Goal: Navigation & Orientation: Find specific page/section

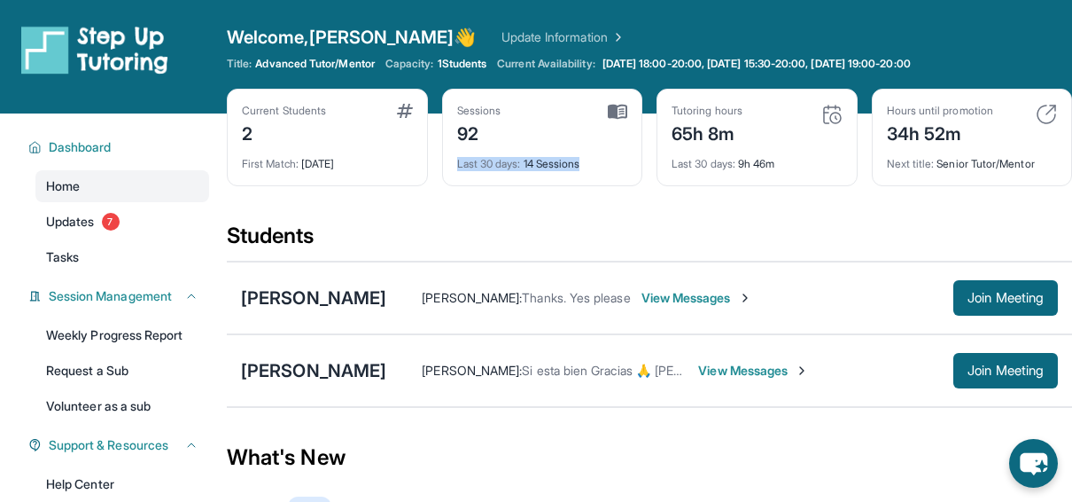
drag, startPoint x: 592, startPoint y: 163, endPoint x: 458, endPoint y: 149, distance: 134.5
click at [458, 149] on div "Last 30 days : 14 Sessions" at bounding box center [542, 158] width 171 height 25
drag, startPoint x: 458, startPoint y: 149, endPoint x: 586, endPoint y: 207, distance: 140.4
click at [586, 207] on div "Current Students 2 First Match : [DATE] Sessions 92 Last 30 days : 14 Sessions …" at bounding box center [649, 155] width 845 height 133
click at [626, 104] on img at bounding box center [617, 112] width 19 height 16
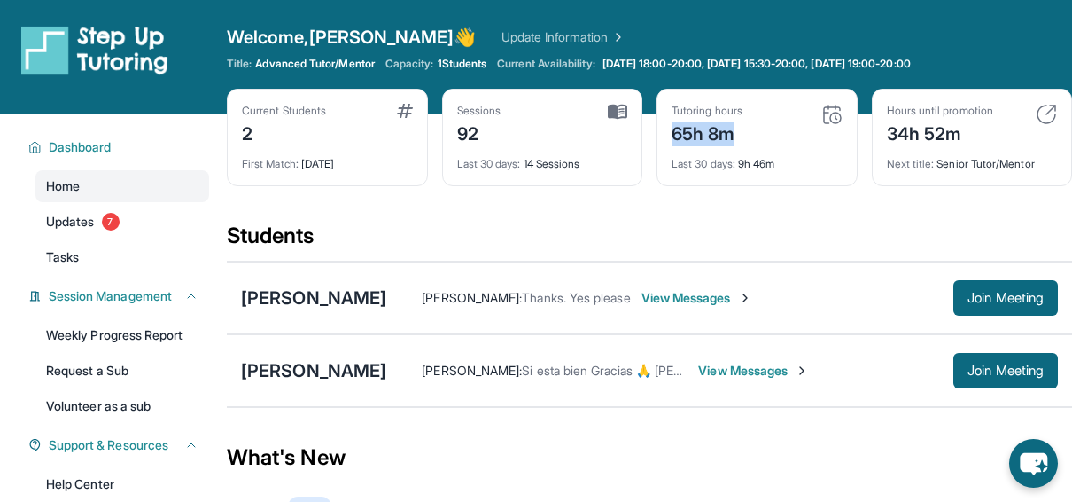
drag, startPoint x: 740, startPoint y: 135, endPoint x: 674, endPoint y: 145, distance: 66.4
click at [674, 145] on div "65h 8m" at bounding box center [707, 132] width 71 height 28
drag, startPoint x: 674, startPoint y: 145, endPoint x: 617, endPoint y: 191, distance: 73.2
click at [617, 191] on div "Current Students 2 First Match : [DATE] Sessions 92 Last 30 days : 14 Sessions …" at bounding box center [649, 155] width 845 height 133
click at [388, 164] on div "First Match : [DATE]" at bounding box center [327, 158] width 171 height 25
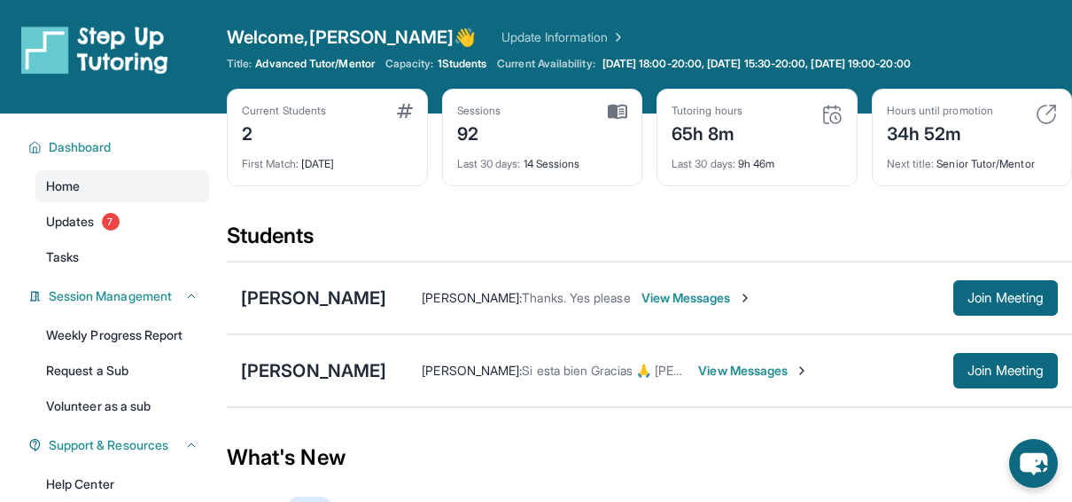
drag, startPoint x: 388, startPoint y: 164, endPoint x: 377, endPoint y: 207, distance: 44.9
click at [377, 207] on div "Current Students 2 First Match : [DATE] Sessions 92 Last 30 days : 14 Sessions …" at bounding box center [649, 155] width 845 height 133
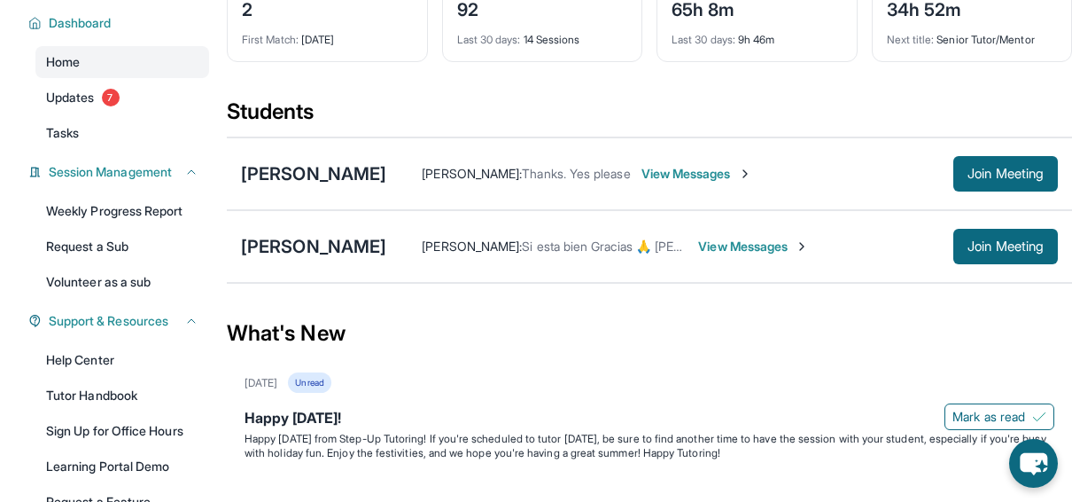
scroll to position [139, 0]
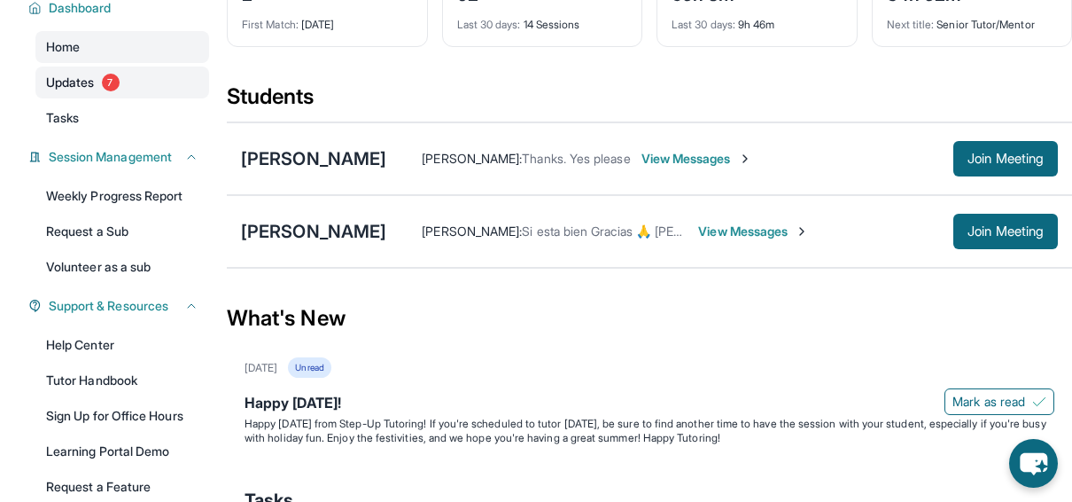
click at [58, 76] on span "Updates" at bounding box center [70, 83] width 49 height 18
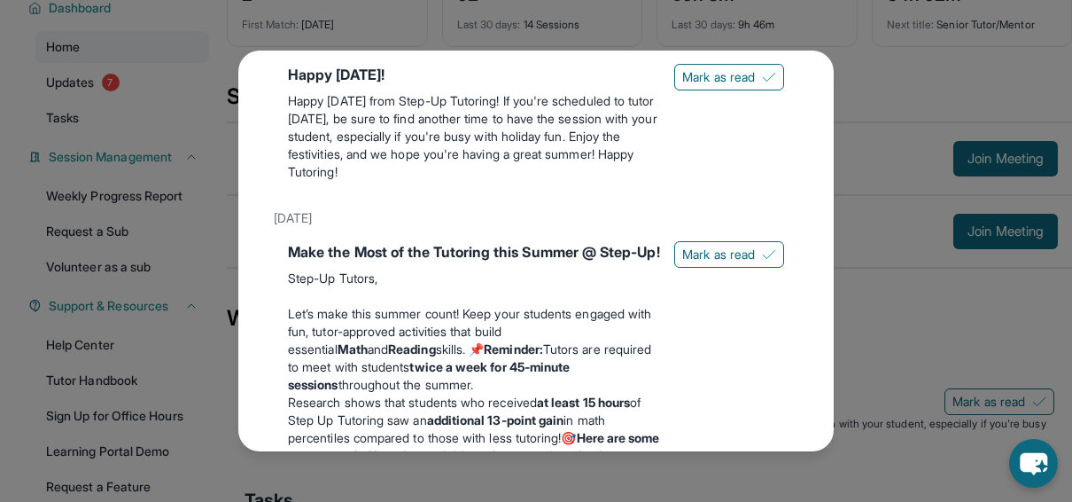
scroll to position [0, 0]
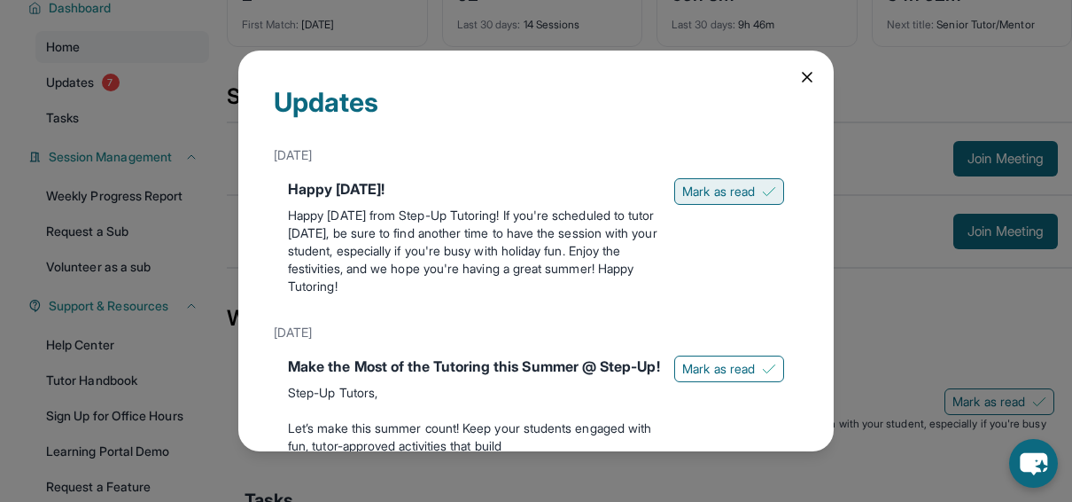
click at [730, 188] on span "Mark as read" at bounding box center [718, 192] width 73 height 18
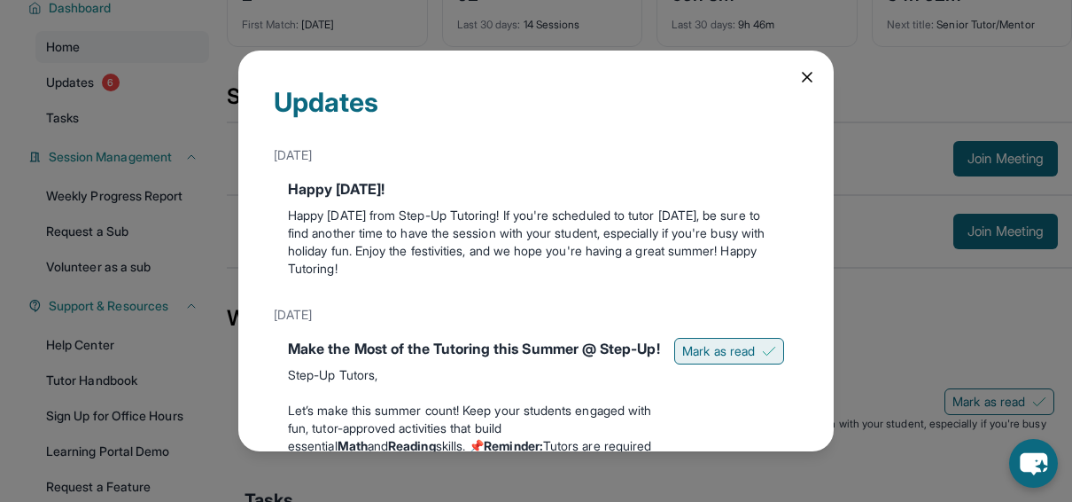
click at [706, 344] on span "Mark as read" at bounding box center [718, 351] width 73 height 18
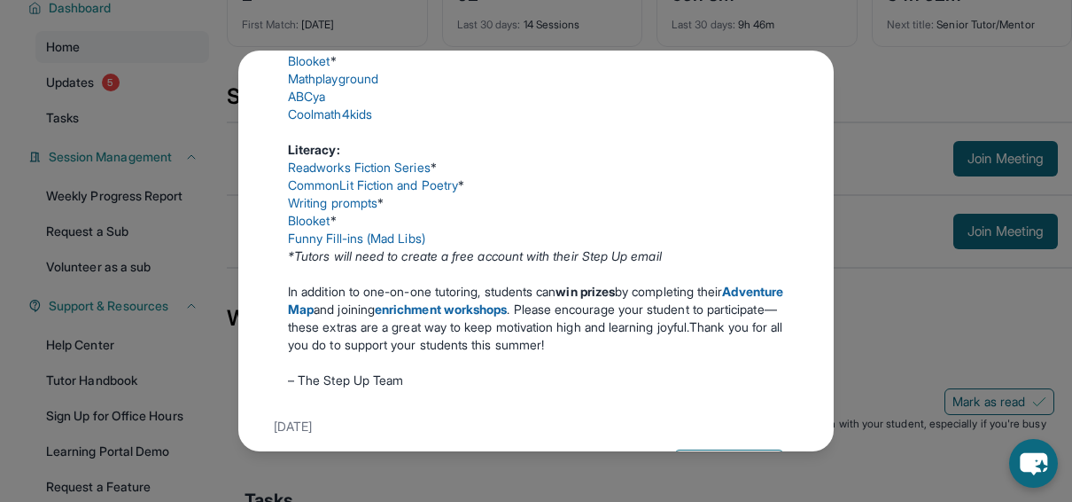
click at [693, 328] on p "In addition to one-on-one tutoring, students can win prizes by completing their…" at bounding box center [536, 318] width 496 height 71
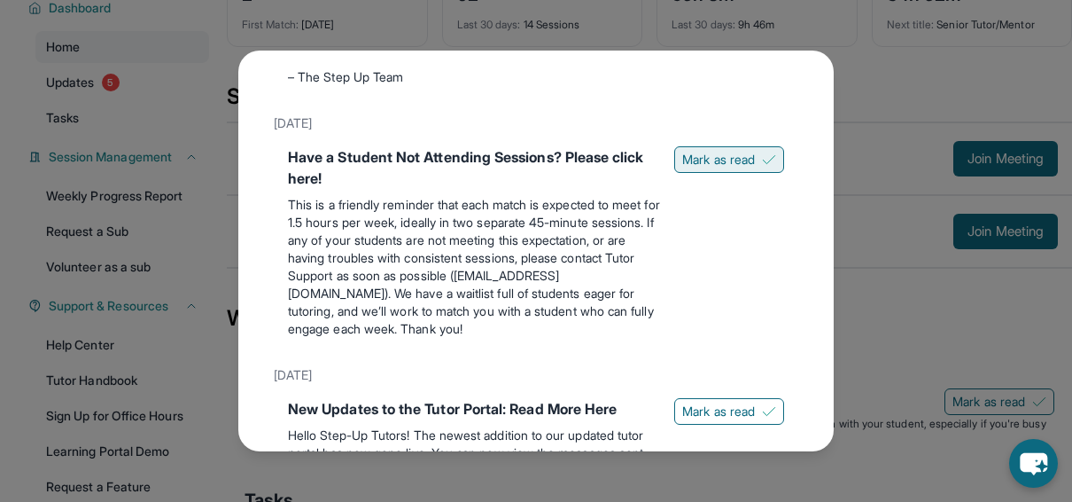
click at [682, 168] on span "Mark as read" at bounding box center [718, 160] width 73 height 18
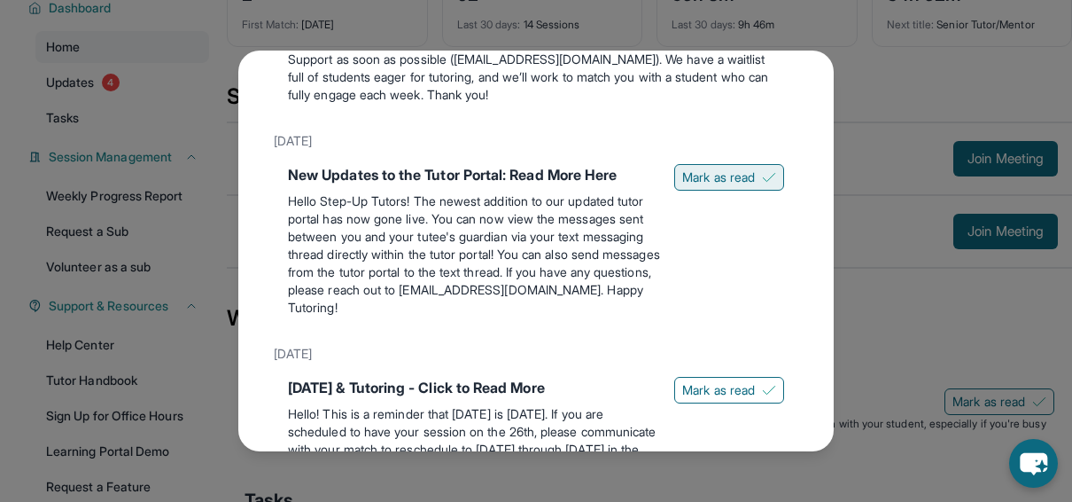
click at [682, 186] on span "Mark as read" at bounding box center [718, 177] width 73 height 18
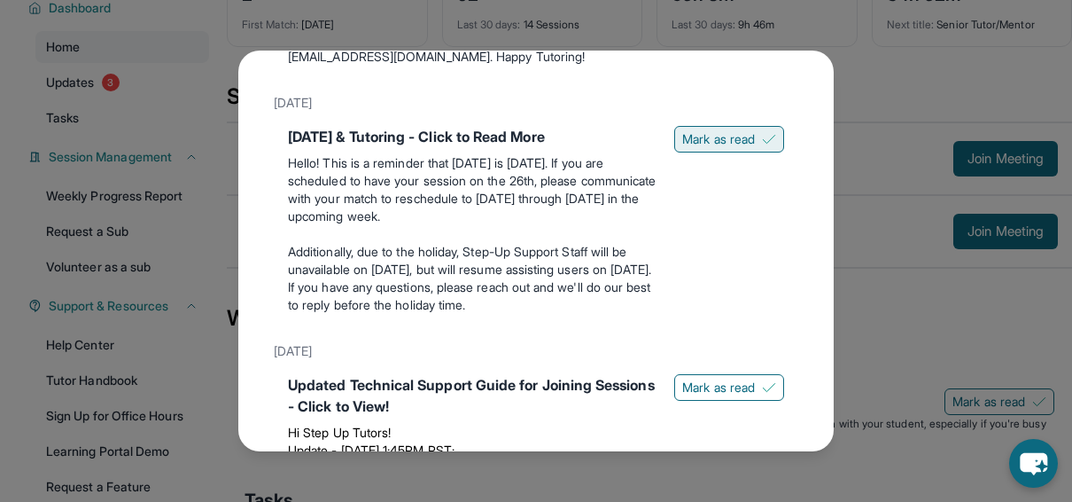
click at [682, 148] on span "Mark as read" at bounding box center [718, 139] width 73 height 18
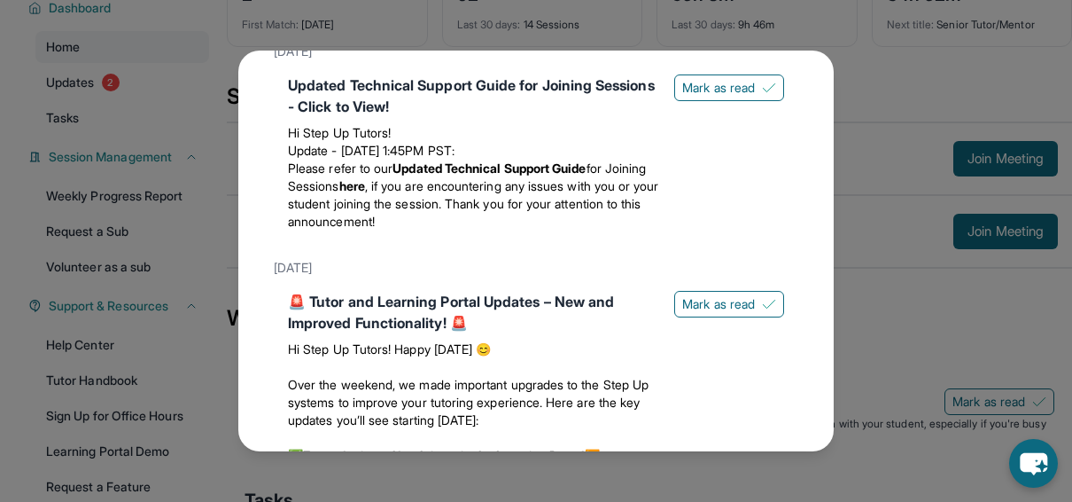
scroll to position [1488, 0]
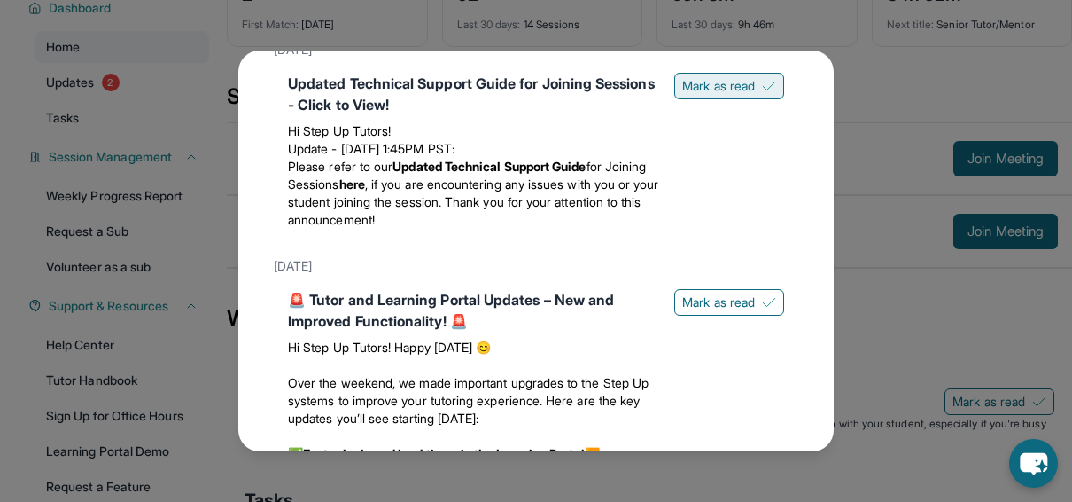
click at [693, 95] on span "Mark as read" at bounding box center [718, 86] width 73 height 18
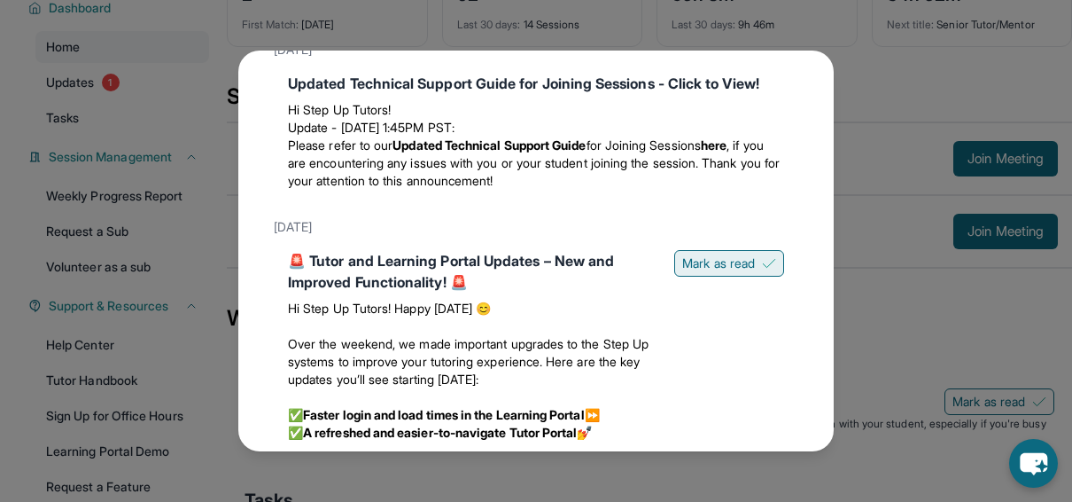
click at [710, 272] on span "Mark as read" at bounding box center [718, 263] width 73 height 18
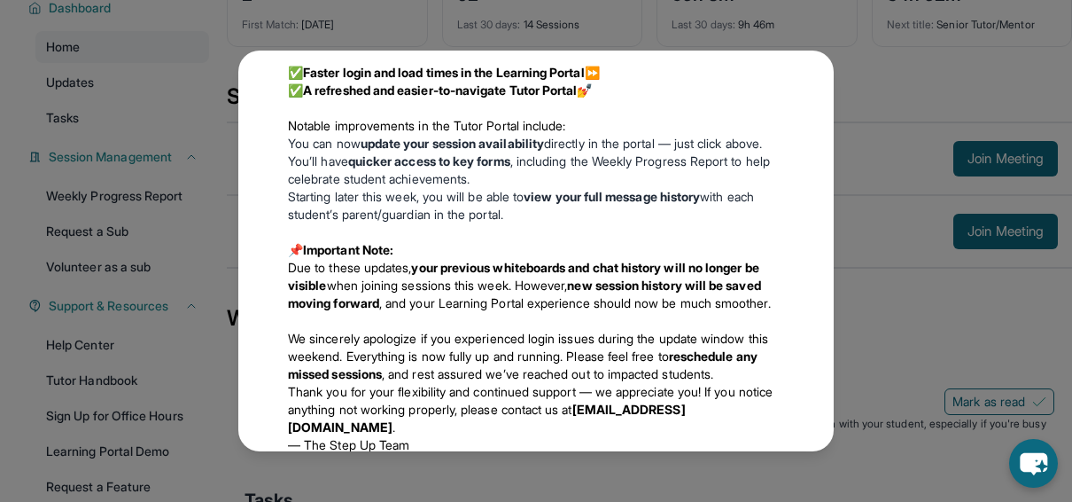
scroll to position [1998, 0]
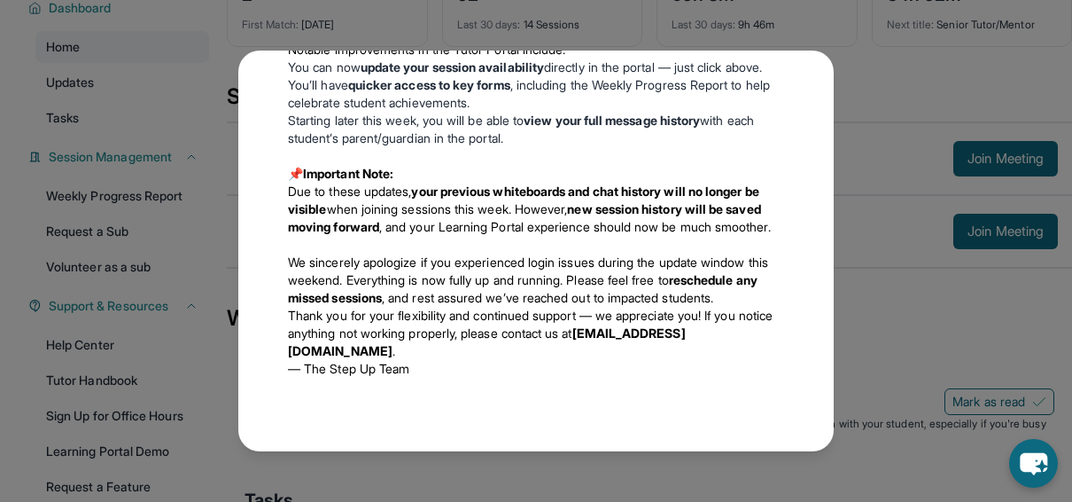
click at [912, 163] on div "Updates [DATE] Happy [DATE]! Happy [DATE] from Step-Up Tutoring! If you're sche…" at bounding box center [536, 251] width 1072 height 502
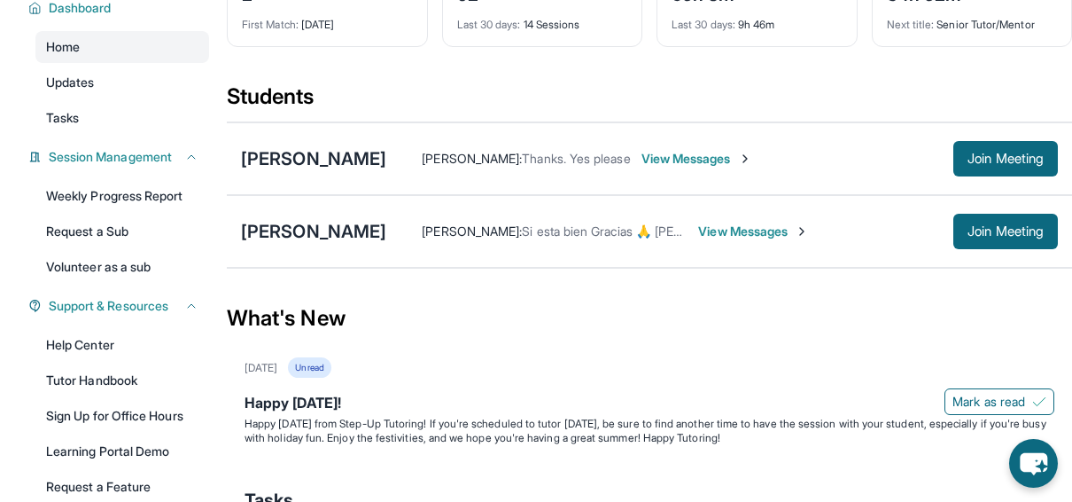
scroll to position [0, 0]
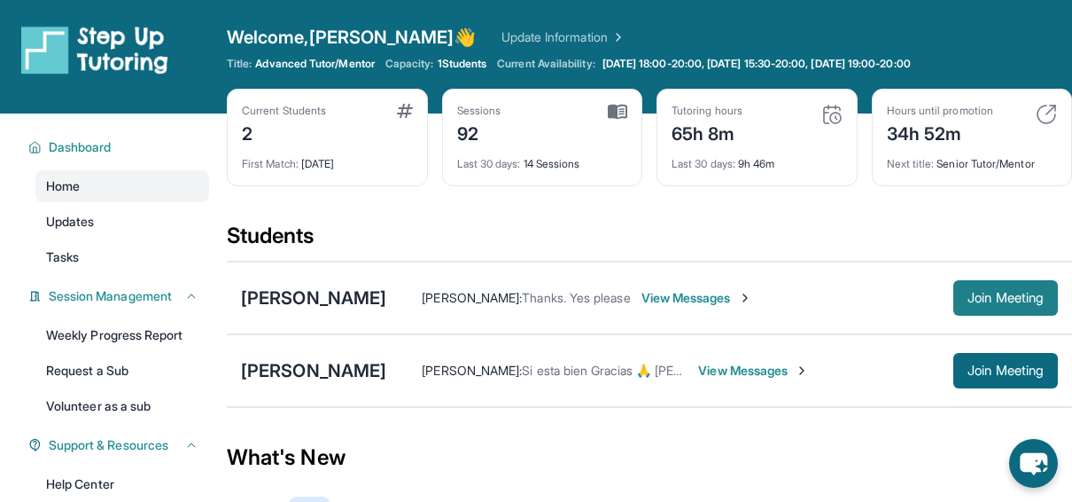
click at [968, 292] on span "Join Meeting" at bounding box center [1006, 297] width 76 height 11
